Goal: Navigation & Orientation: Go to known website

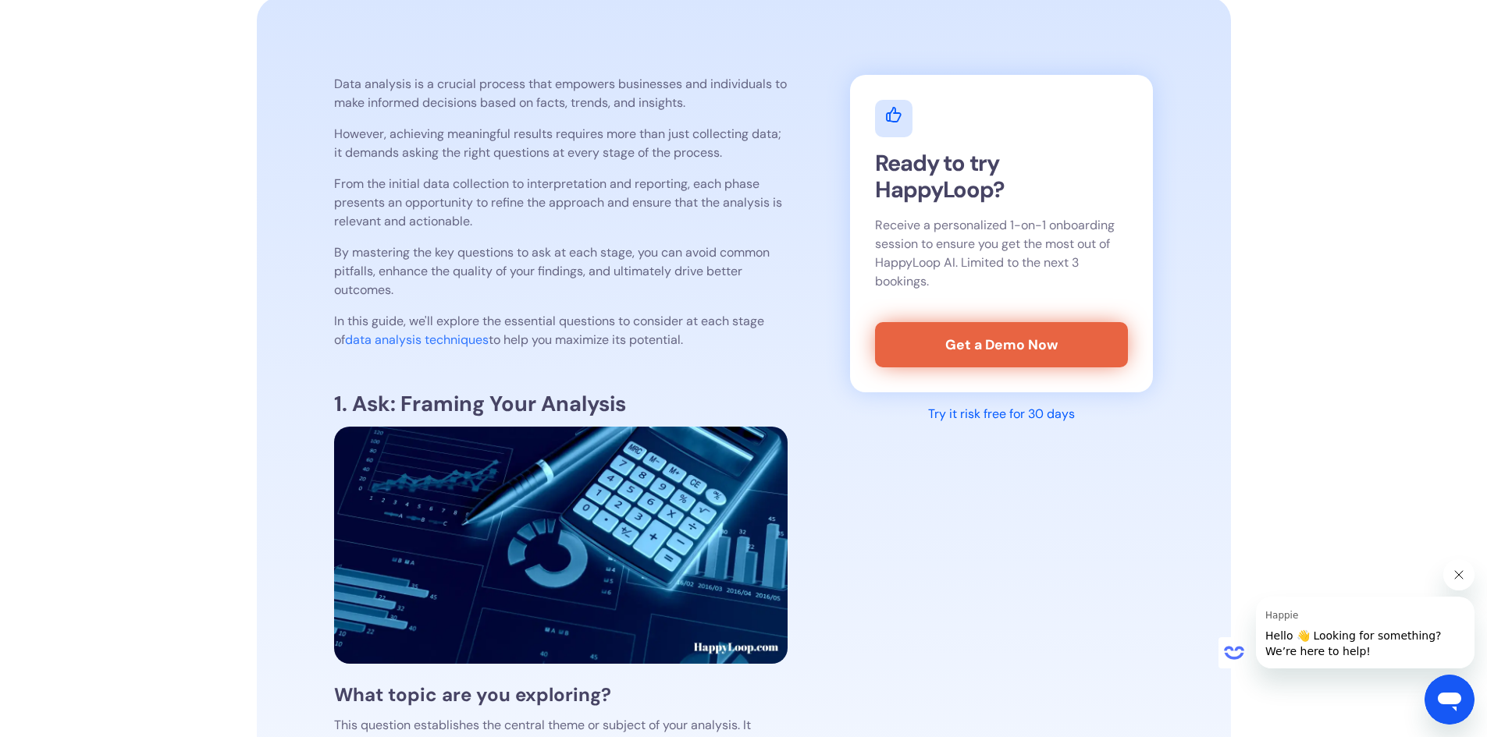
scroll to position [468, 0]
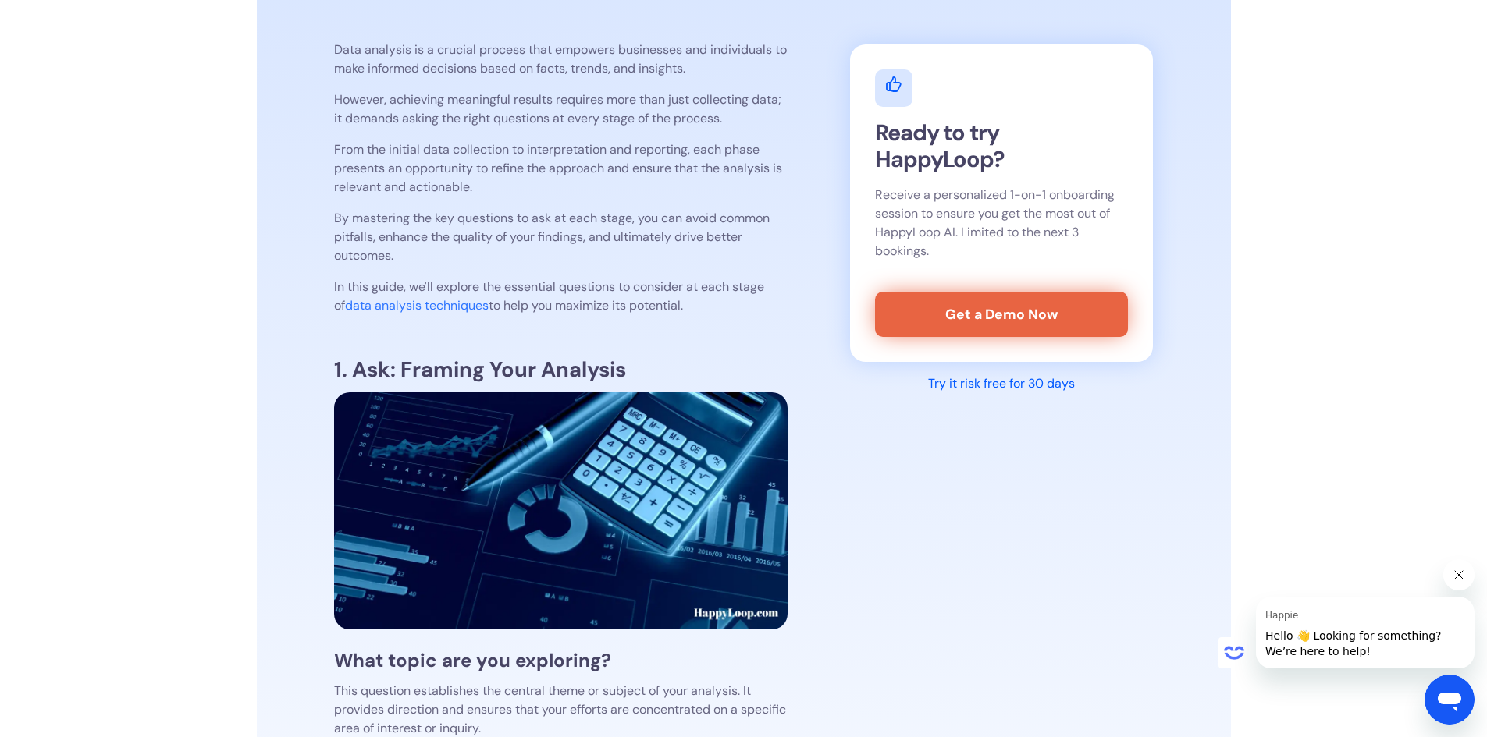
click at [402, 307] on link "data analysis techniques" at bounding box center [417, 305] width 144 height 16
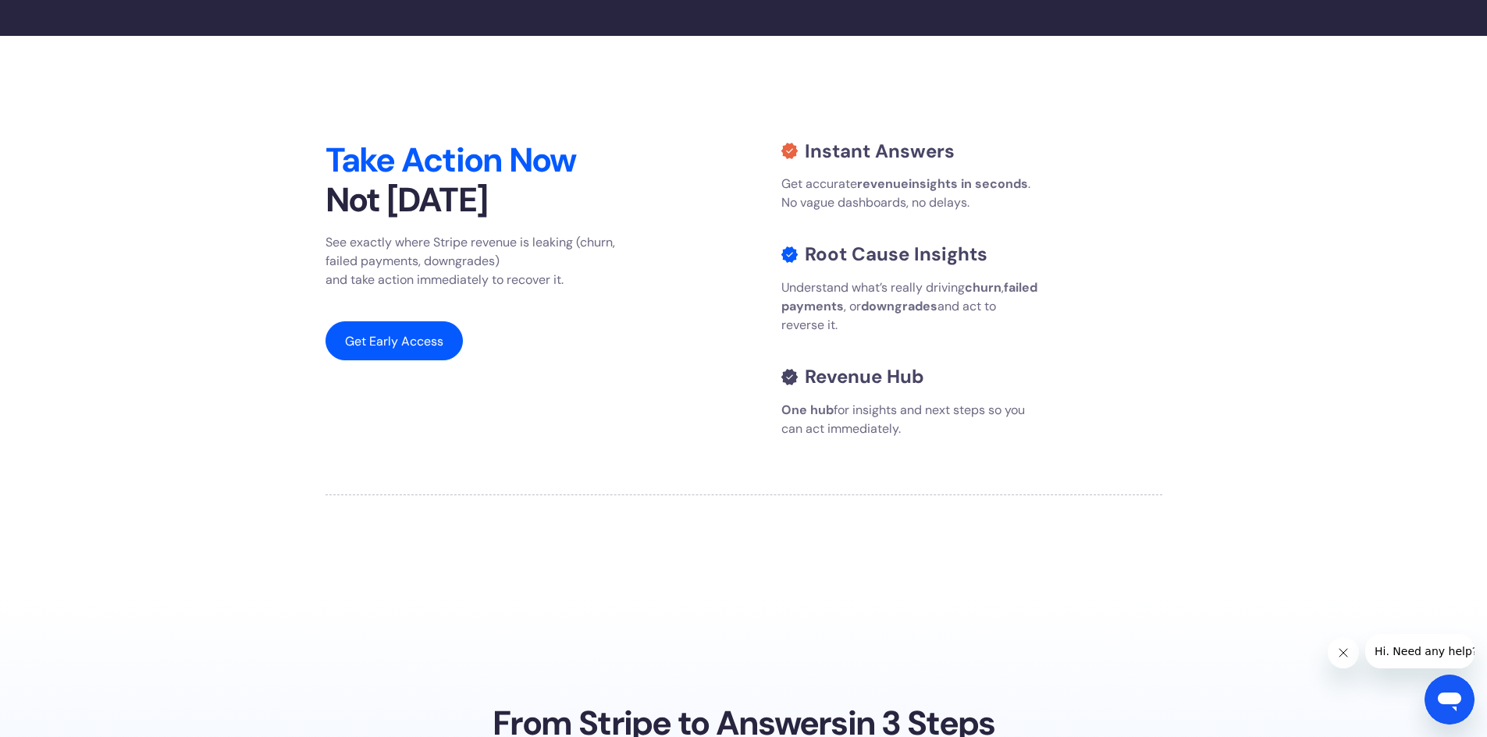
scroll to position [2152, 0]
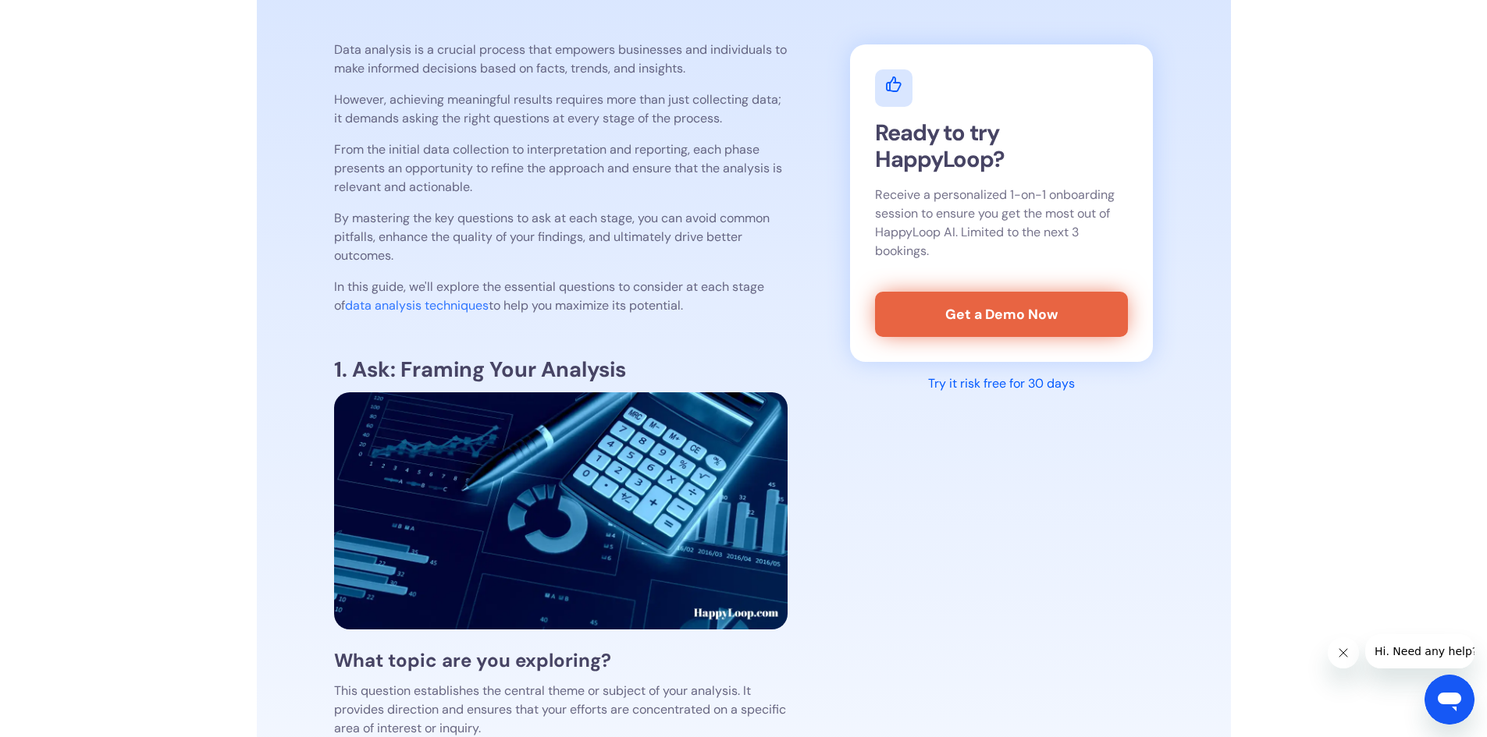
click at [372, 304] on link "data analysis techniques" at bounding box center [417, 305] width 144 height 16
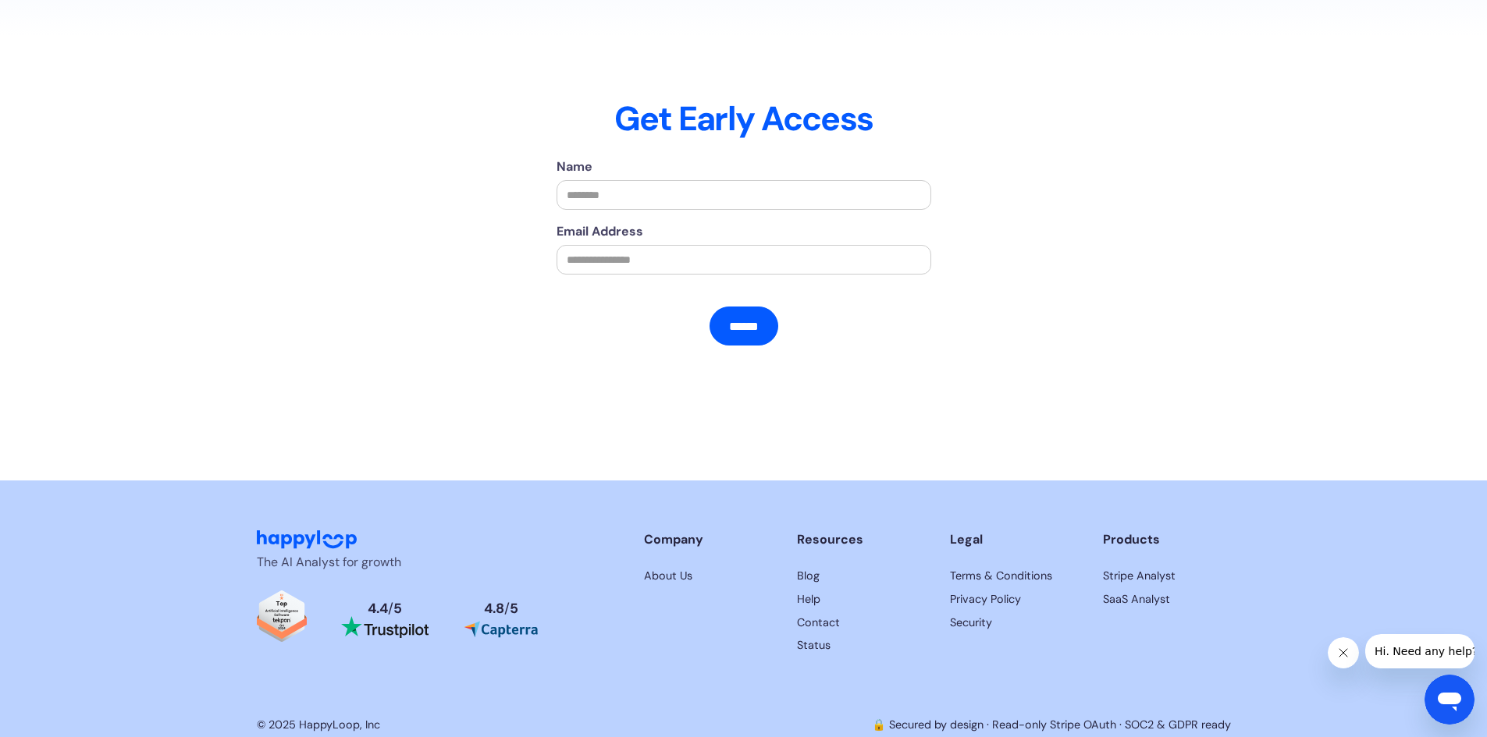
scroll to position [3537, 0]
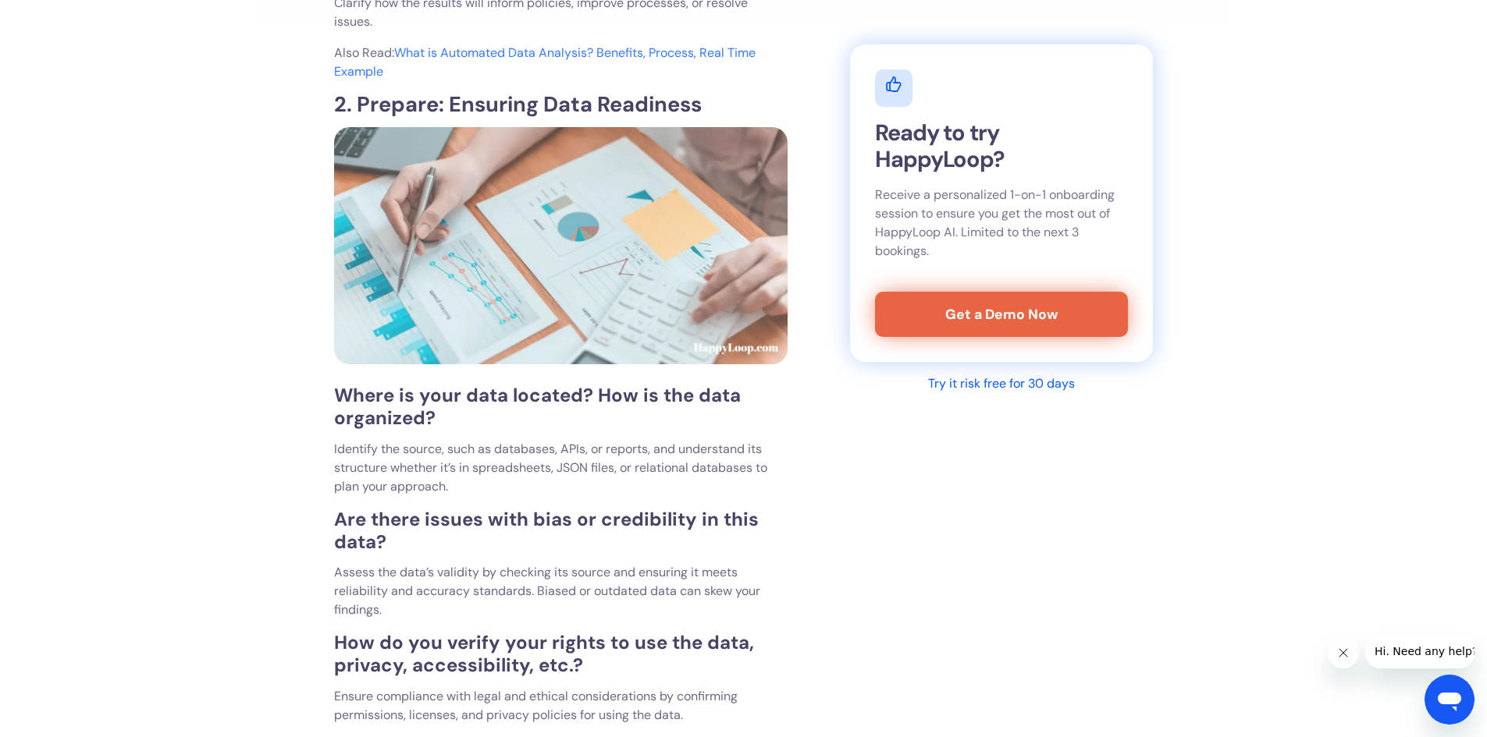
scroll to position [1717, 0]
